Goal: Information Seeking & Learning: Learn about a topic

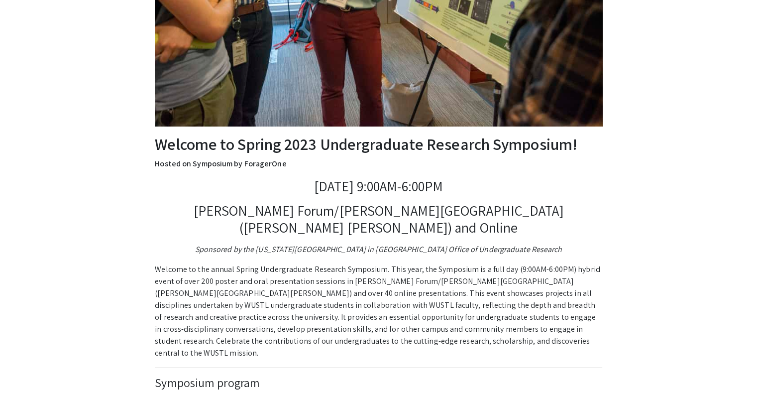
scroll to position [251, 0]
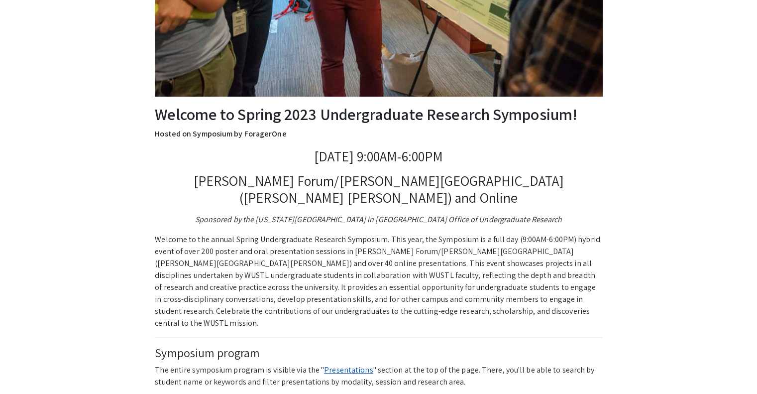
click at [334, 364] on link "Presentations" at bounding box center [348, 369] width 49 height 10
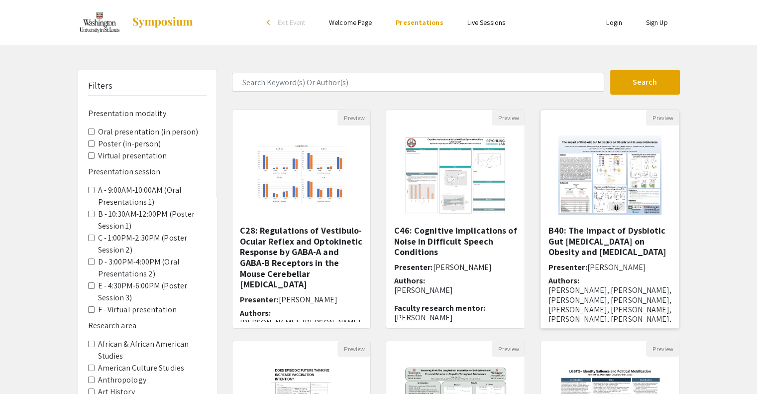
click at [582, 238] on h5 "B40: The Impact of Dysbiotic Gut [MEDICAL_DATA] on Obesity and [MEDICAL_DATA]" at bounding box center [609, 241] width 123 height 32
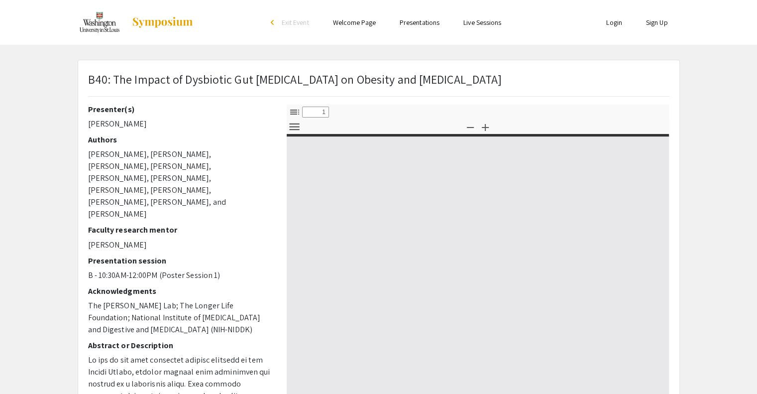
select select "custom"
type input "0"
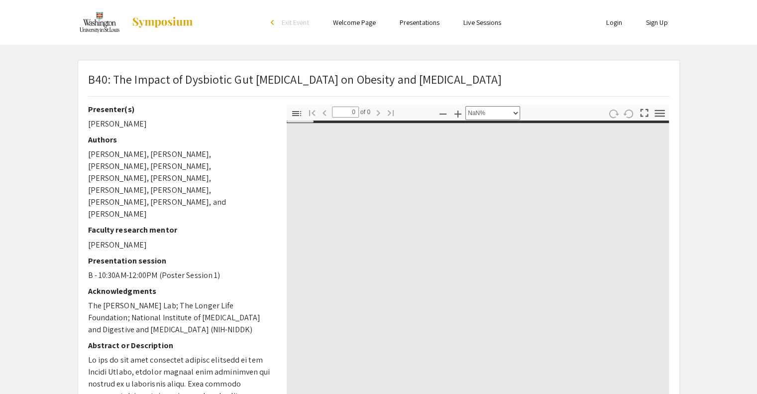
select select "auto"
type input "1"
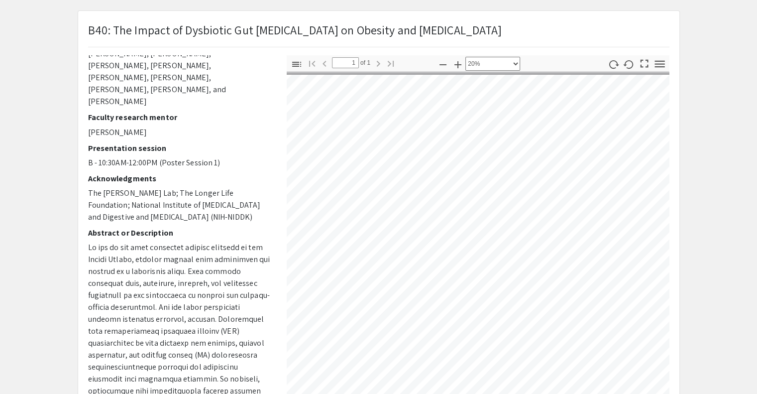
scroll to position [9, 0]
select select "custom"
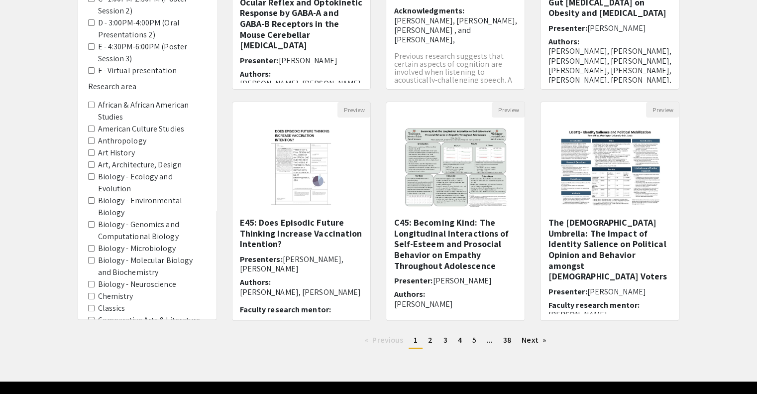
scroll to position [259, 0]
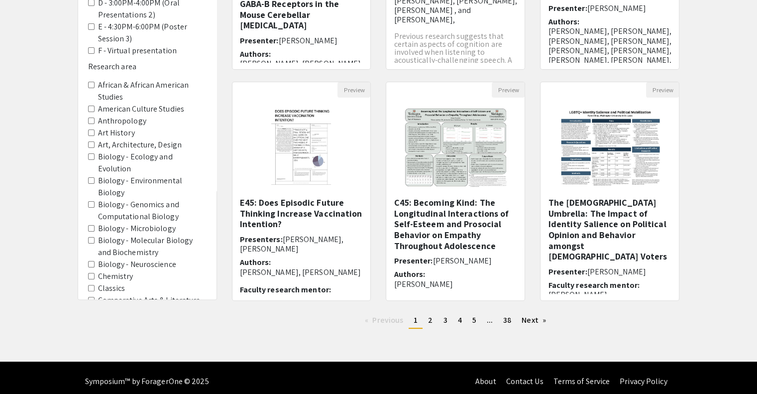
click at [92, 227] on Microbiology "Biology - Microbiology" at bounding box center [91, 228] width 6 height 6
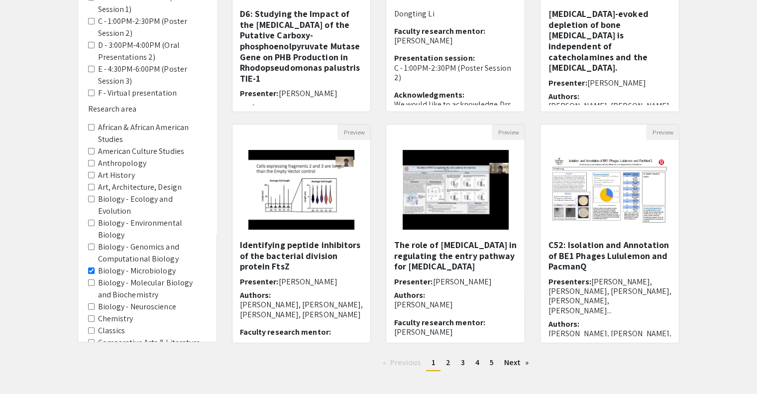
scroll to position [219, 0]
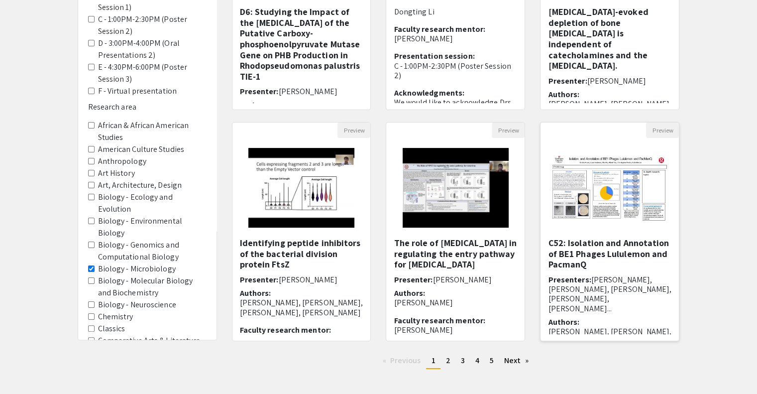
click at [617, 212] on img "Open Presentation <p>C52: Isolation and Annotation of BE1 Phages Lululemon and …" at bounding box center [610, 187] width 138 height 87
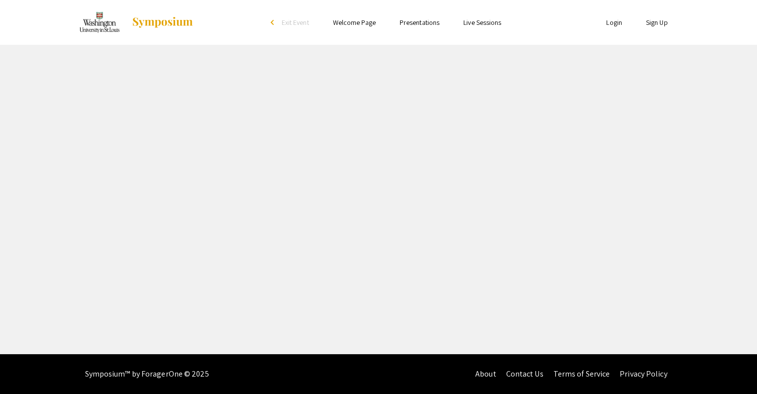
select select "custom"
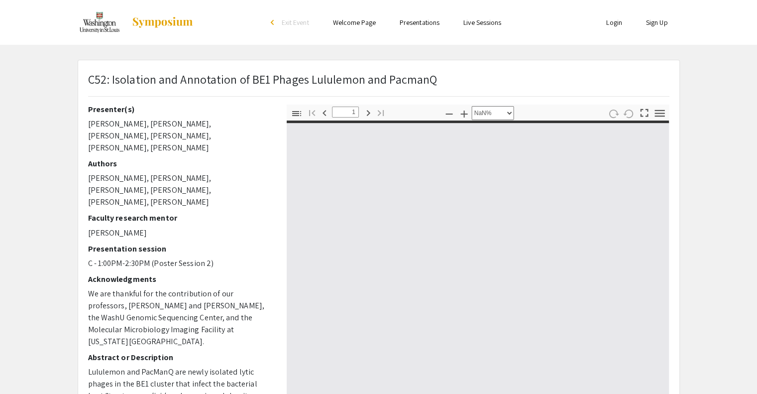
type input "0"
select select "custom"
type input "1"
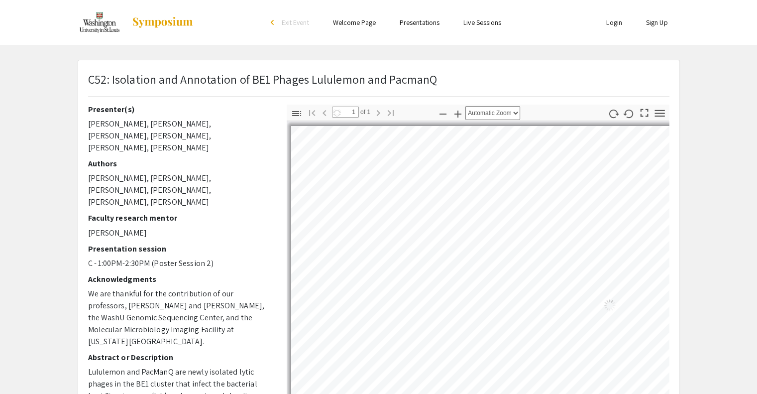
select select "auto"
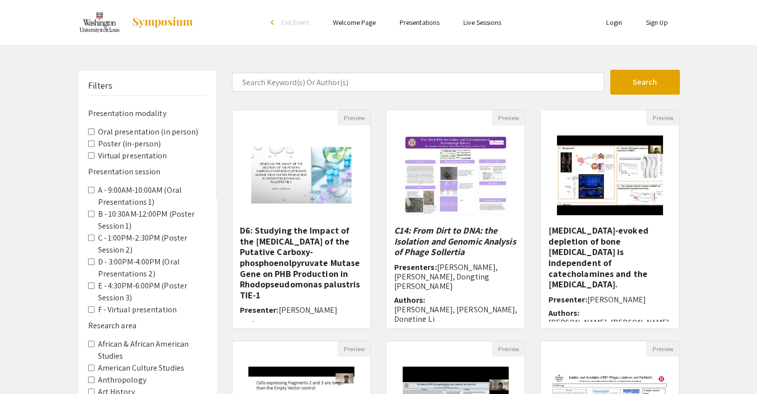
click at [97, 133] on span "Oral presentation (in person)" at bounding box center [147, 132] width 118 height 12
click at [92, 143] on \(in-person\) "Poster (in-person)" at bounding box center [91, 143] width 6 height 6
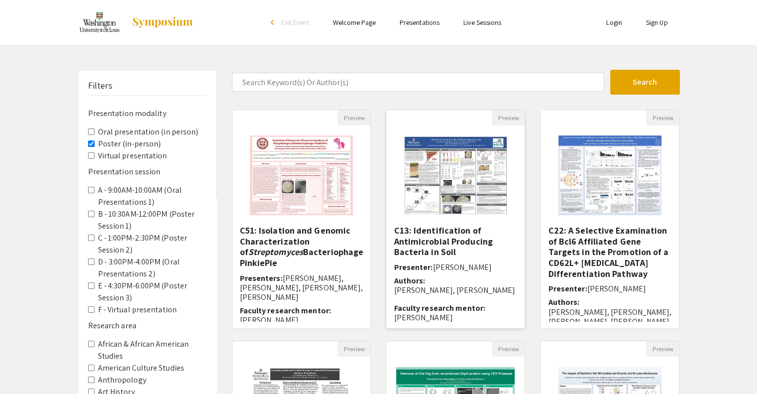
click at [446, 235] on h5 "C13: Identification of Antimicrobial Producing Bacteria in Soil" at bounding box center [455, 241] width 123 height 32
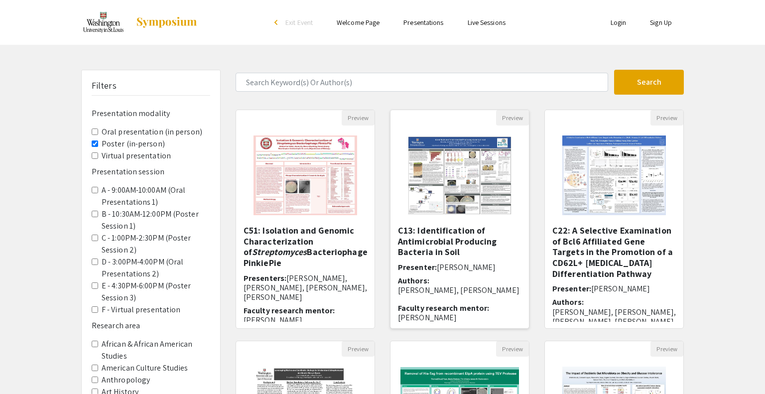
select select "custom"
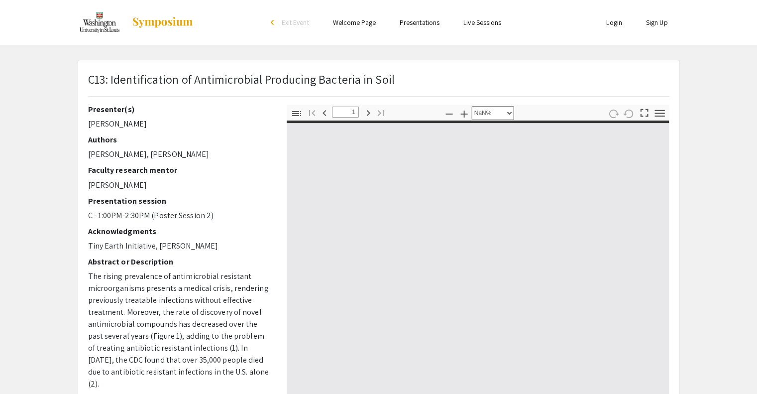
type input "0"
select select "custom"
type input "1"
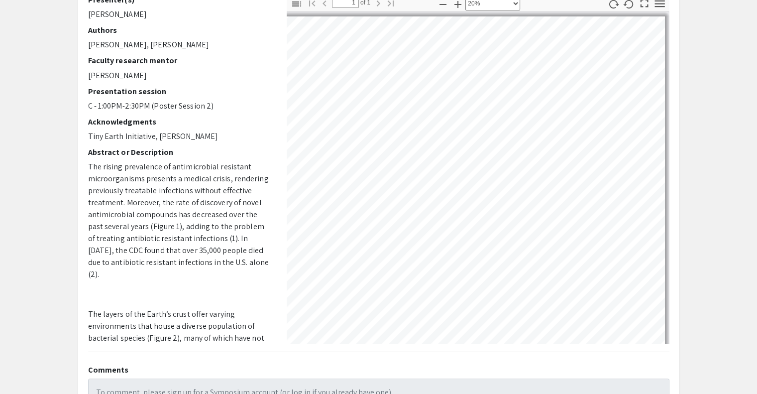
scroll to position [0, 92]
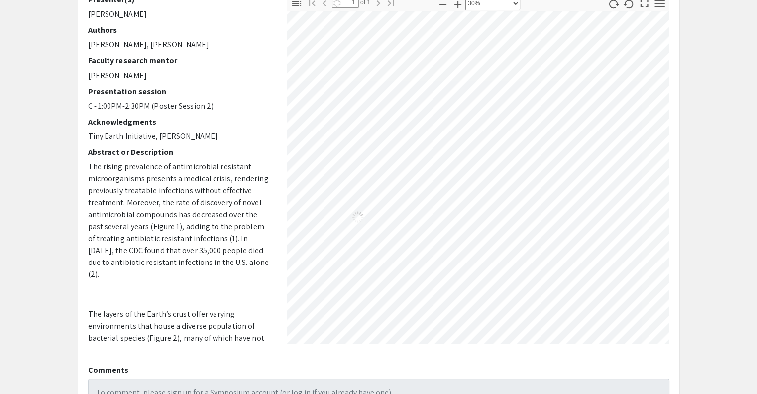
select select "custom"
